Goal: Task Accomplishment & Management: Use online tool/utility

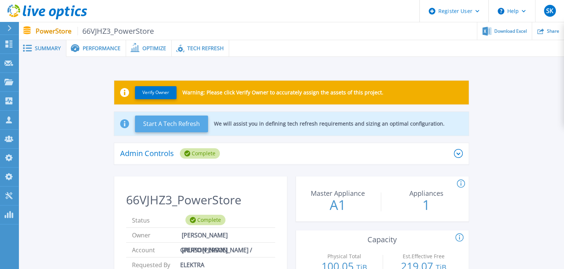
click at [171, 125] on button "Start A Tech Refresh" at bounding box center [171, 123] width 73 height 17
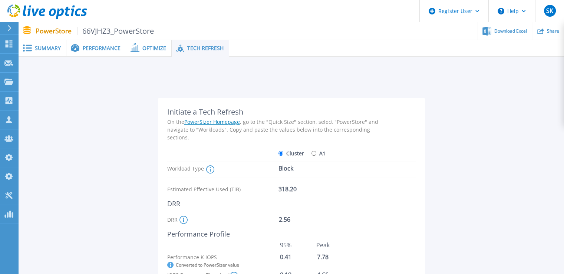
click at [45, 46] on span "Summary" at bounding box center [48, 48] width 26 height 5
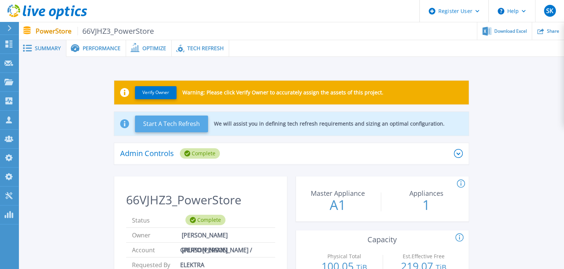
click at [170, 124] on button "Start A Tech Refresh" at bounding box center [171, 123] width 73 height 17
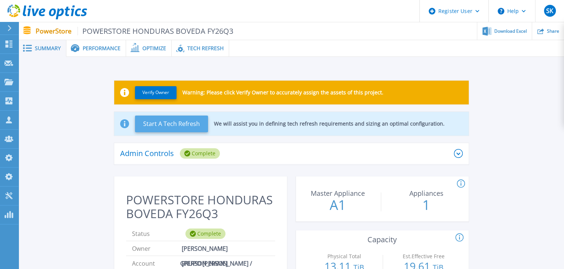
click at [173, 127] on button "Start A Tech Refresh" at bounding box center [171, 123] width 73 height 17
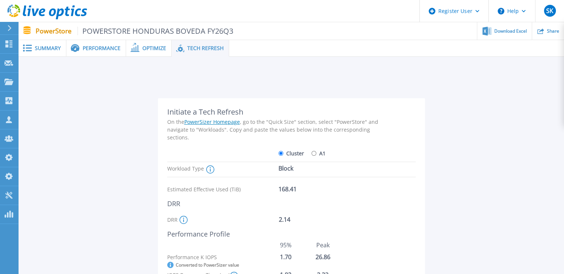
click at [57, 47] on span "Summary" at bounding box center [48, 48] width 26 height 5
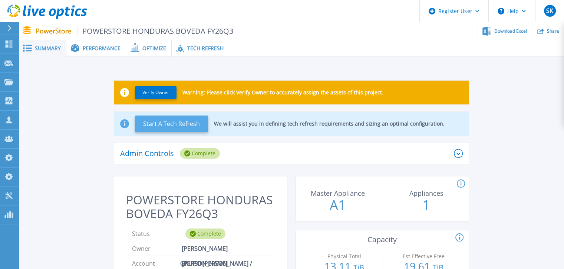
click at [149, 127] on button "Start A Tech Refresh" at bounding box center [171, 123] width 73 height 17
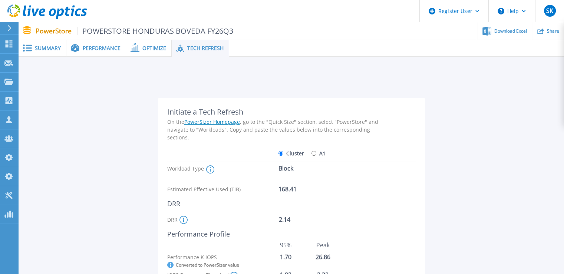
click at [21, 47] on span at bounding box center [27, 48] width 16 height 7
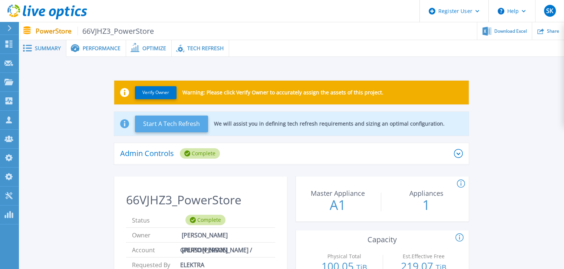
click at [165, 124] on button "Start A Tech Refresh" at bounding box center [171, 123] width 73 height 17
